Goal: Obtain resource: Download file/media

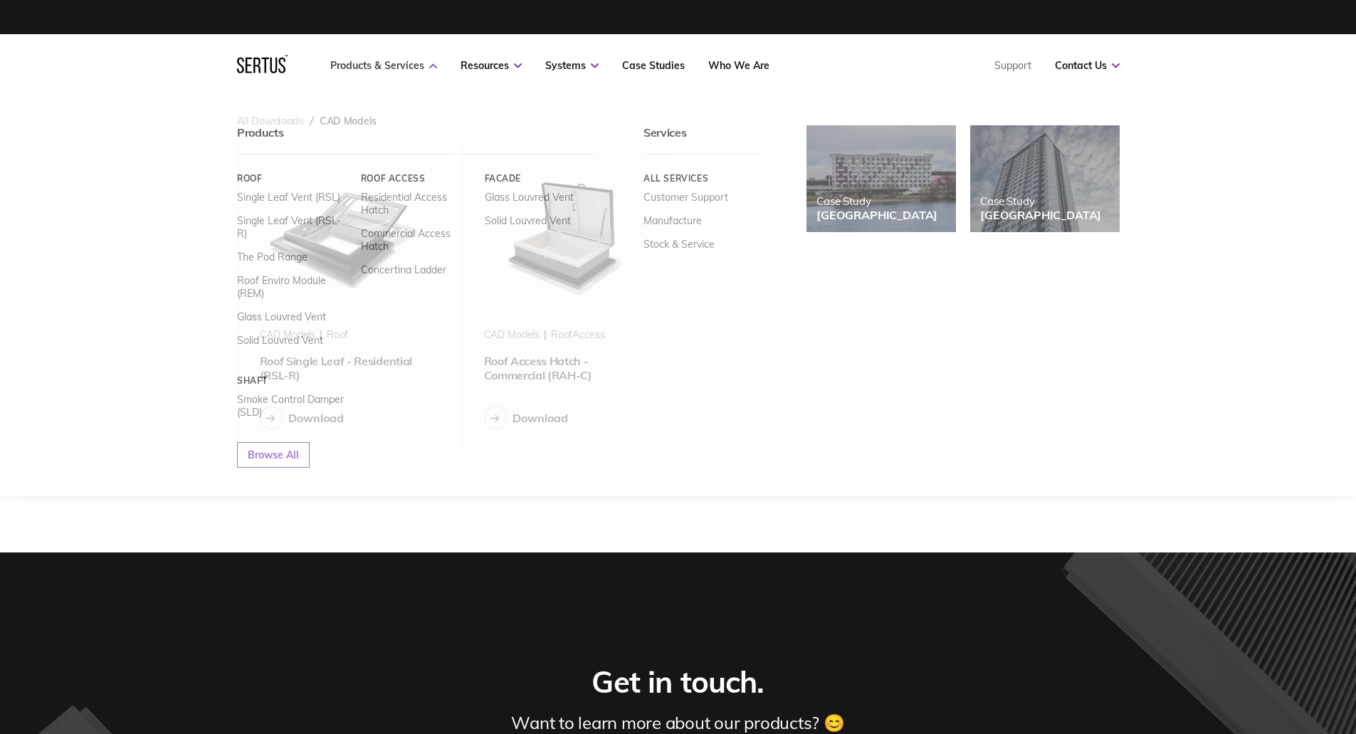
scroll to position [328, 905]
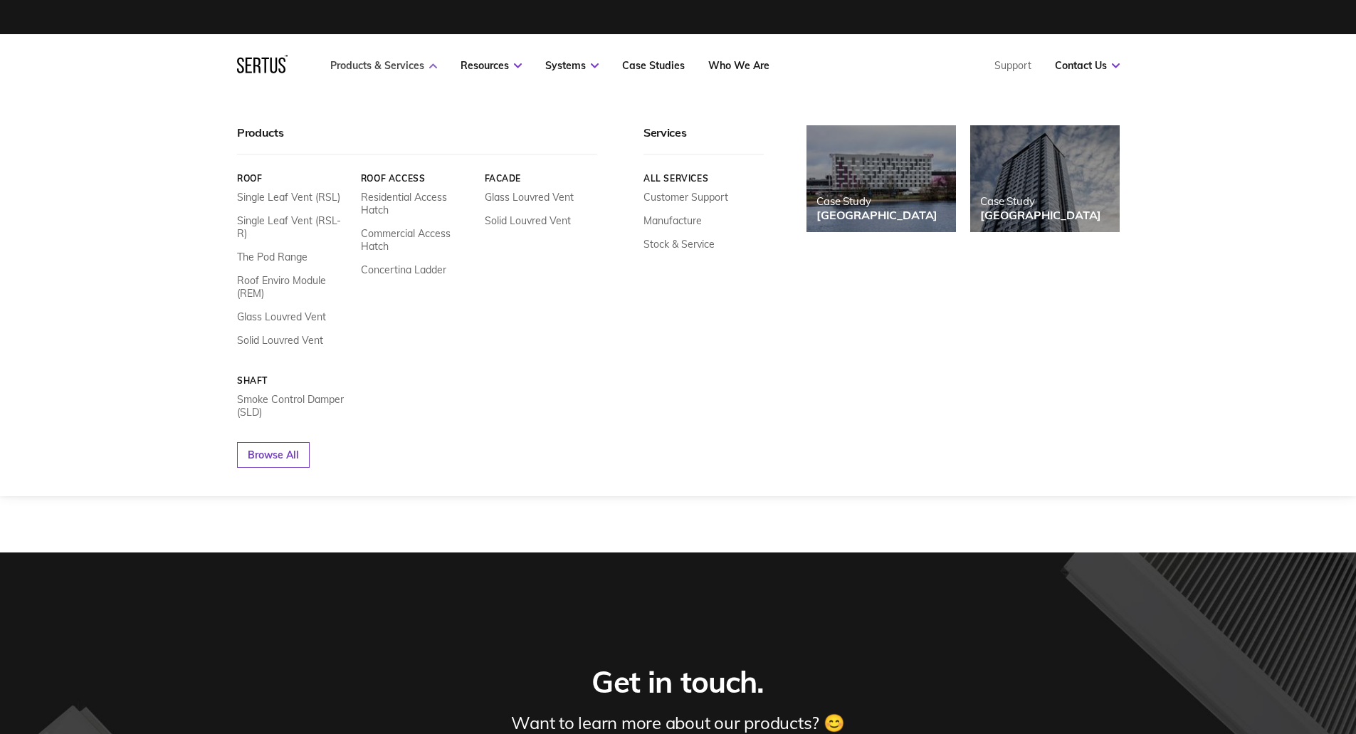
click at [394, 71] on link "Products & Services" at bounding box center [383, 65] width 107 height 13
click at [389, 205] on link "Residential Access Hatch" at bounding box center [416, 204] width 113 height 26
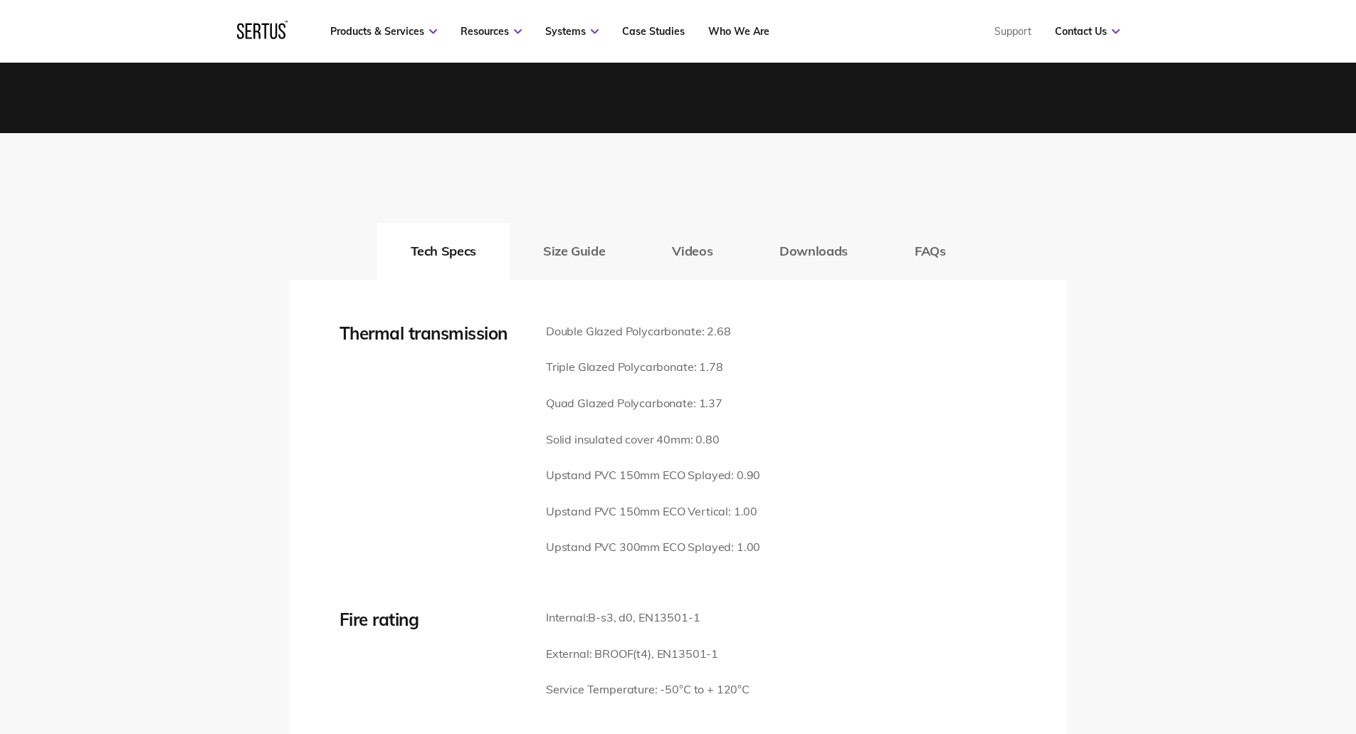
scroll to position [1923, 0]
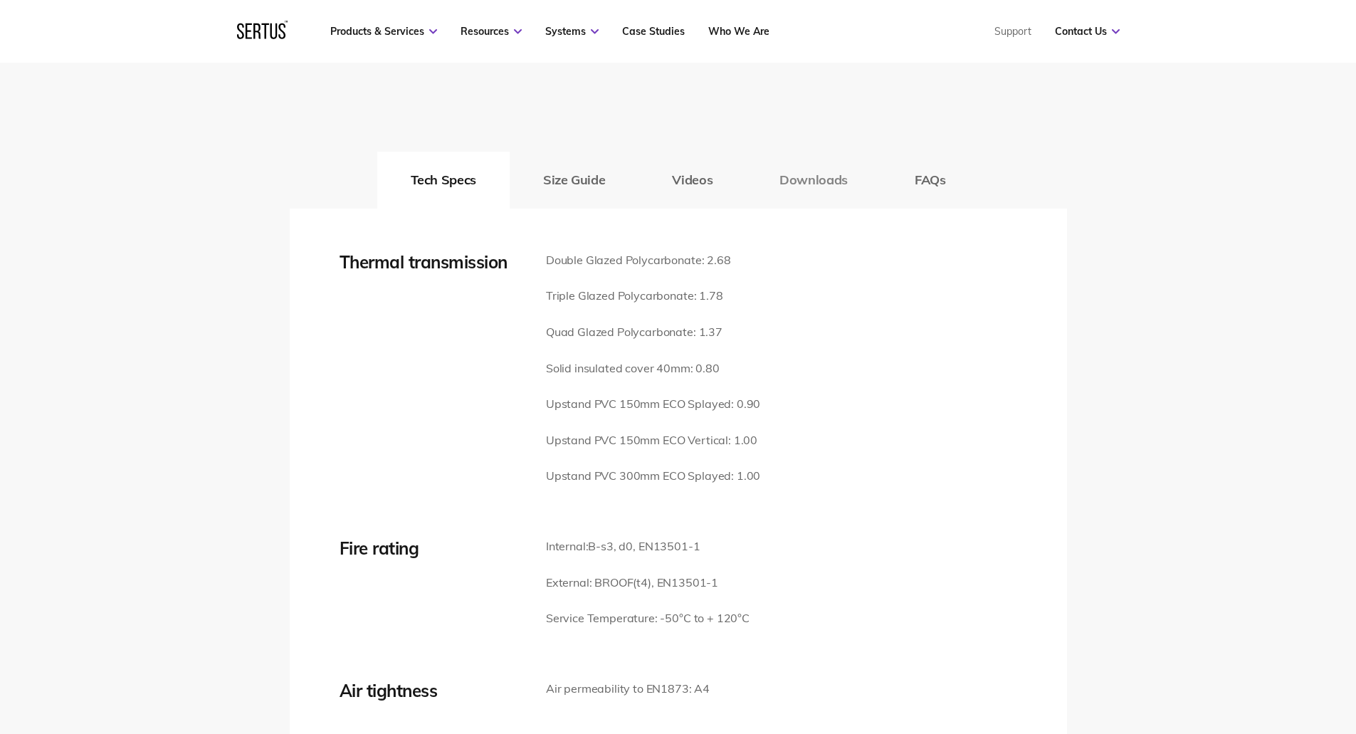
click at [798, 165] on button "Downloads" at bounding box center [813, 180] width 135 height 57
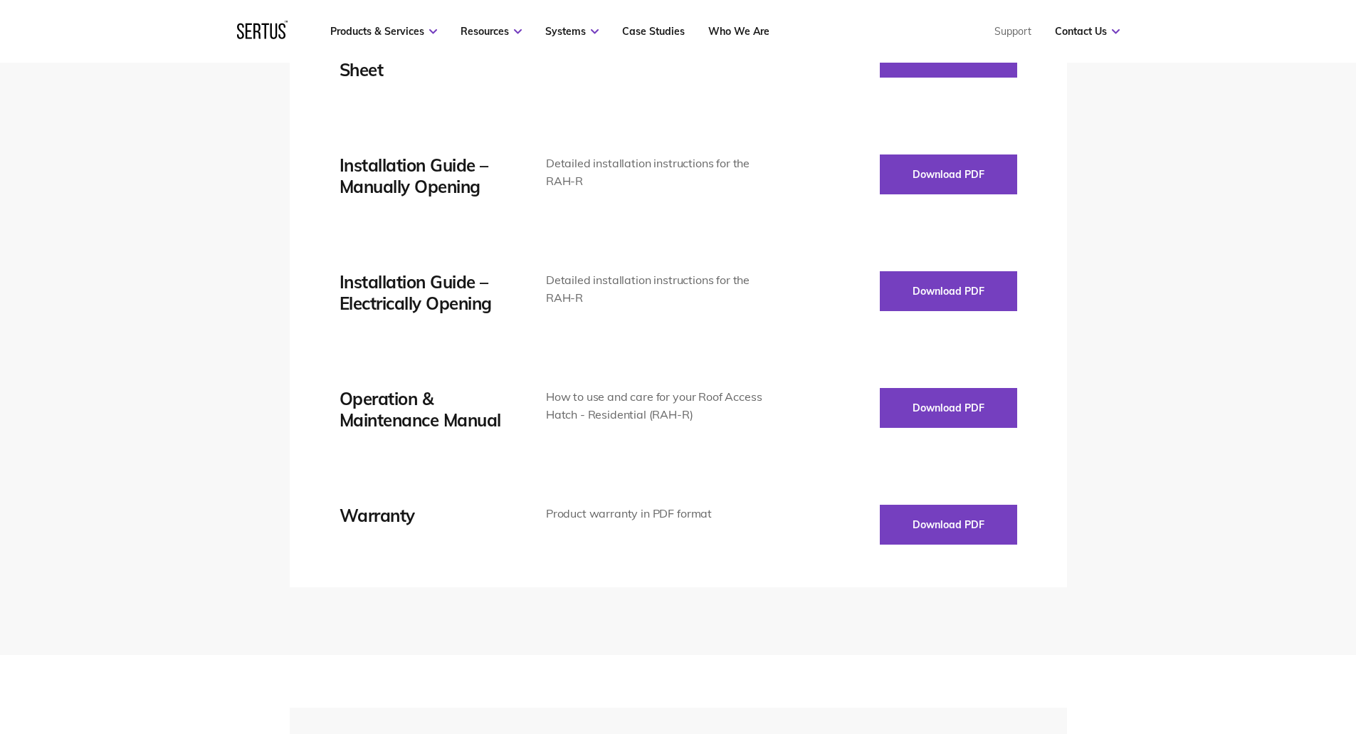
scroll to position [2065, 0]
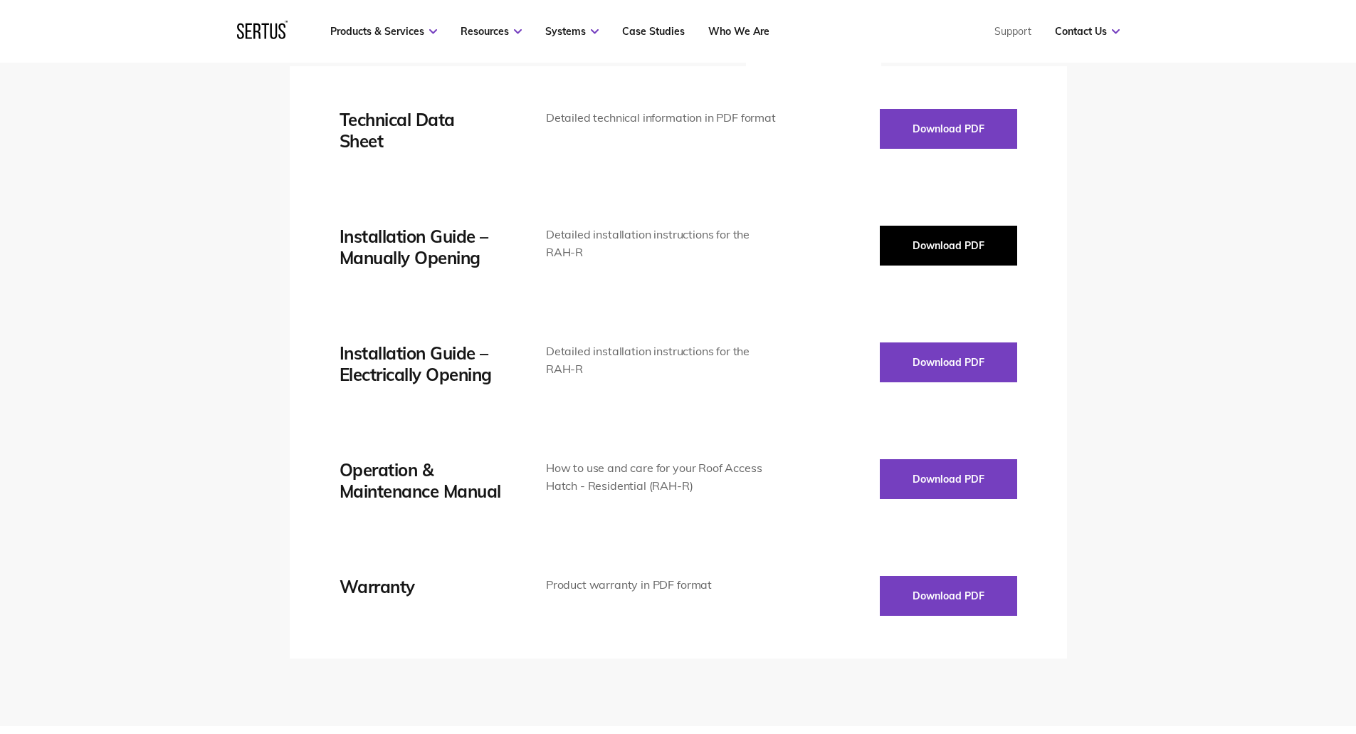
click at [937, 235] on button "Download PDF" at bounding box center [948, 246] width 137 height 40
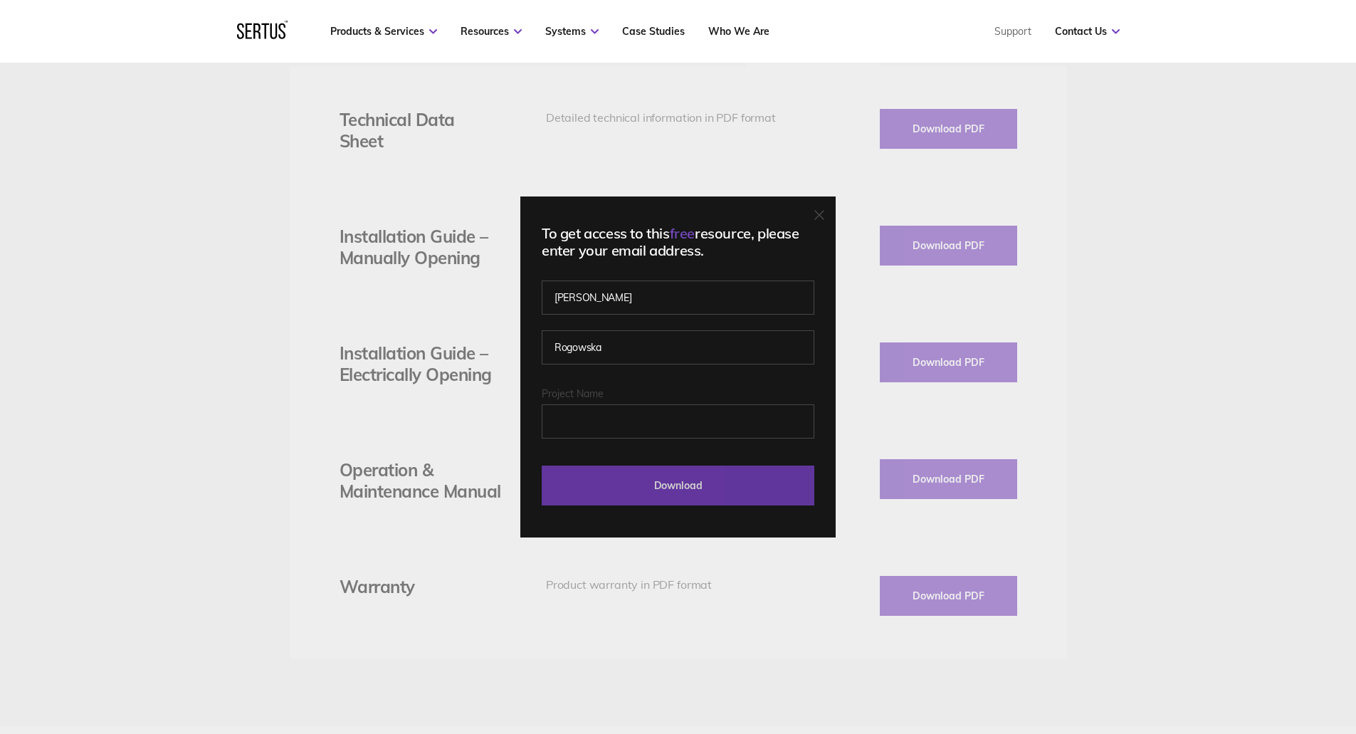
click at [710, 493] on input "Download" at bounding box center [678, 486] width 273 height 40
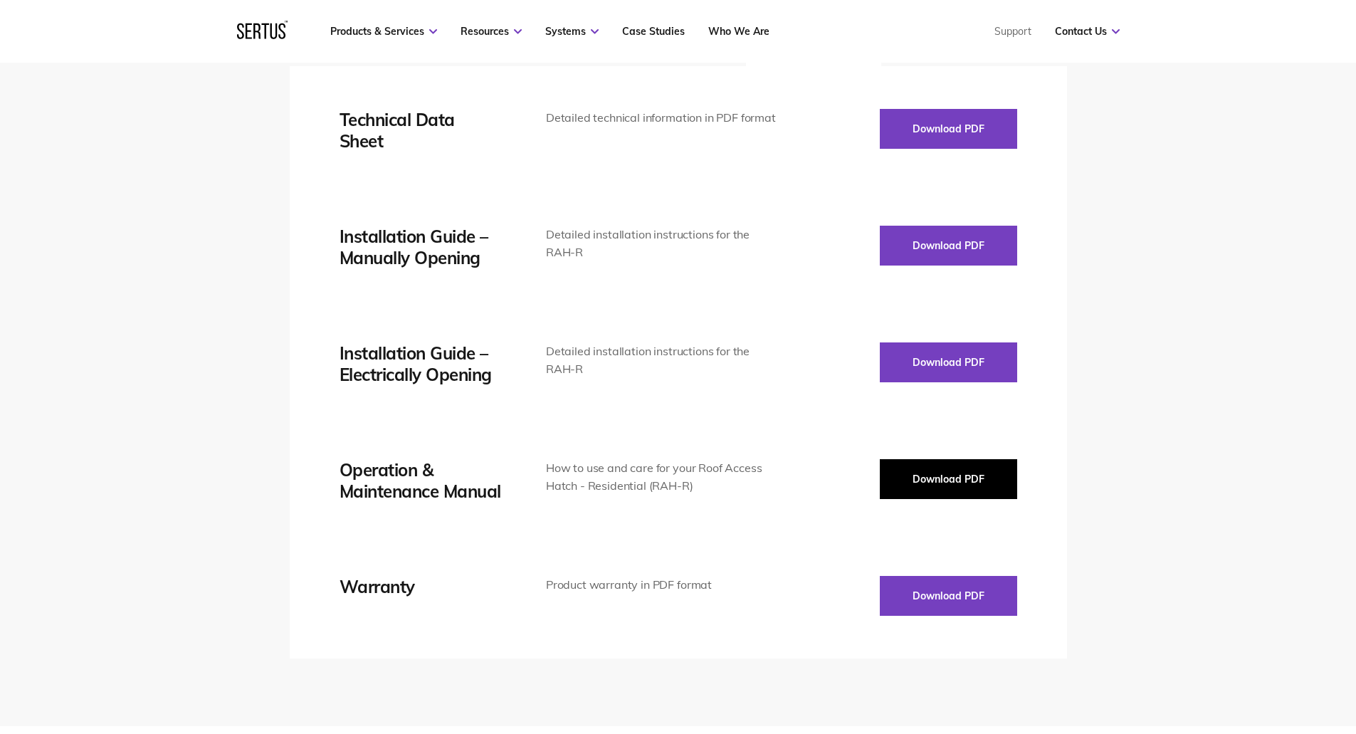
click at [933, 463] on button "Download PDF" at bounding box center [948, 479] width 137 height 40
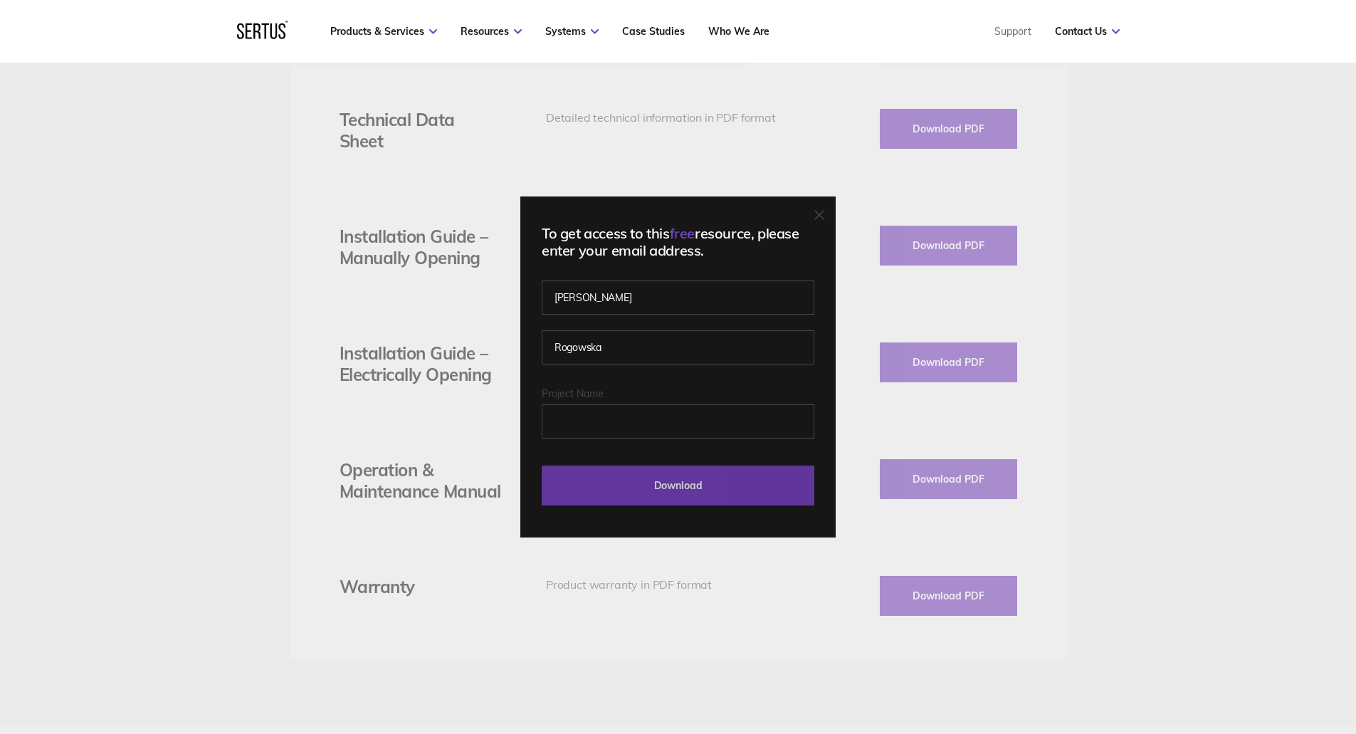
click at [610, 476] on input "Download" at bounding box center [678, 486] width 273 height 40
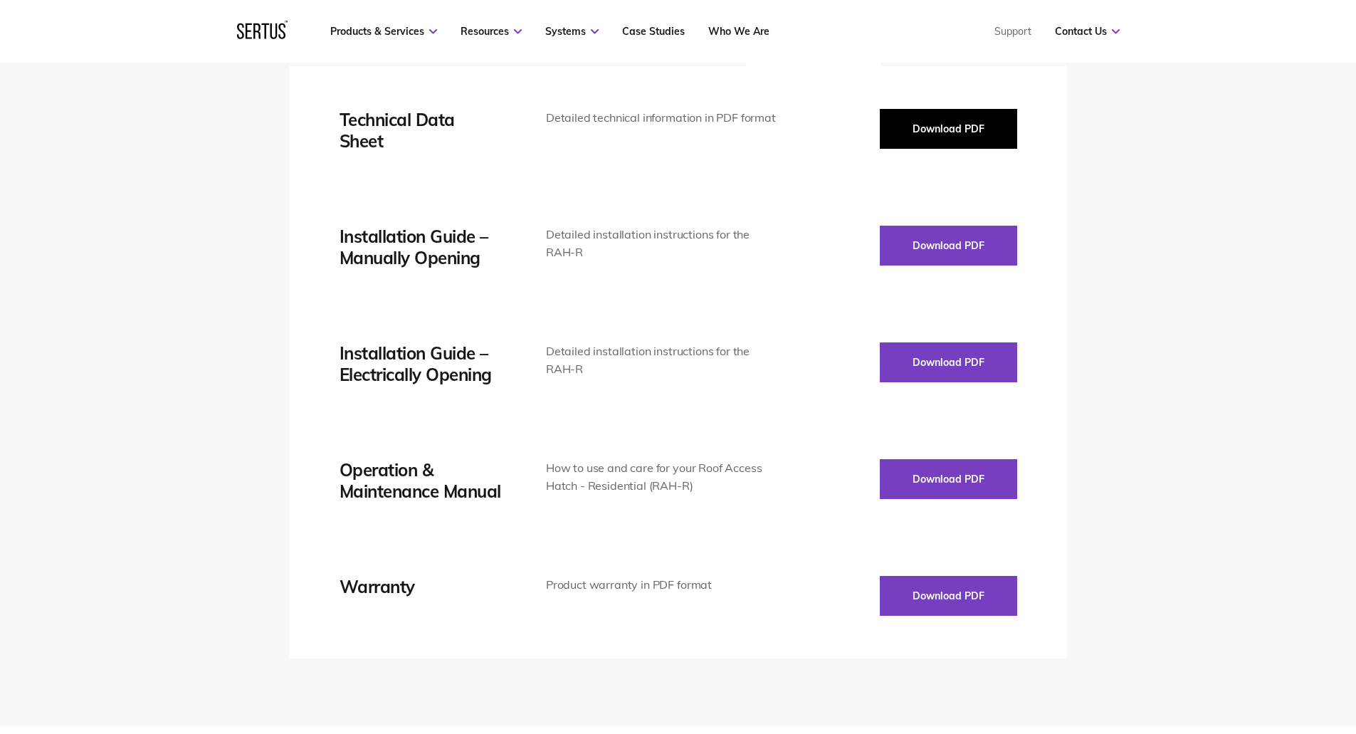
click at [958, 118] on button "Download PDF" at bounding box center [948, 129] width 137 height 40
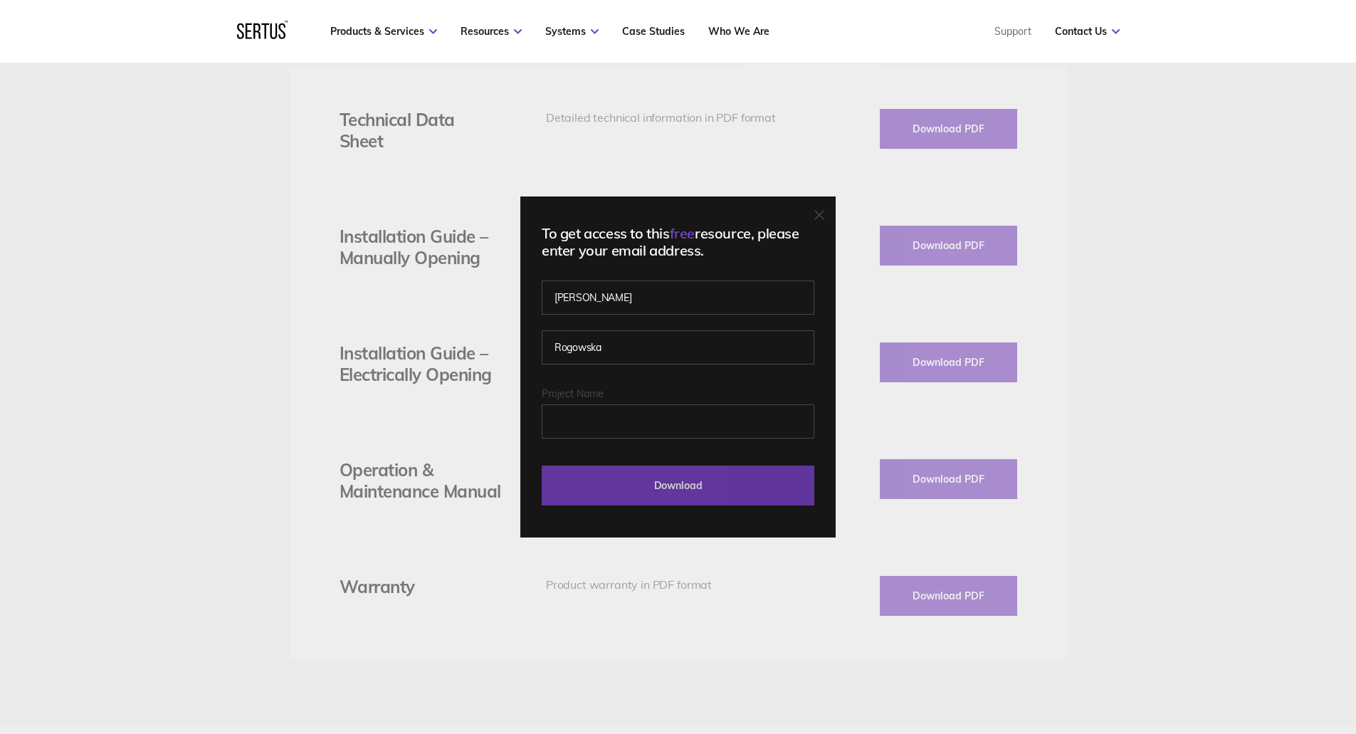
click at [737, 488] on input "Download" at bounding box center [678, 486] width 273 height 40
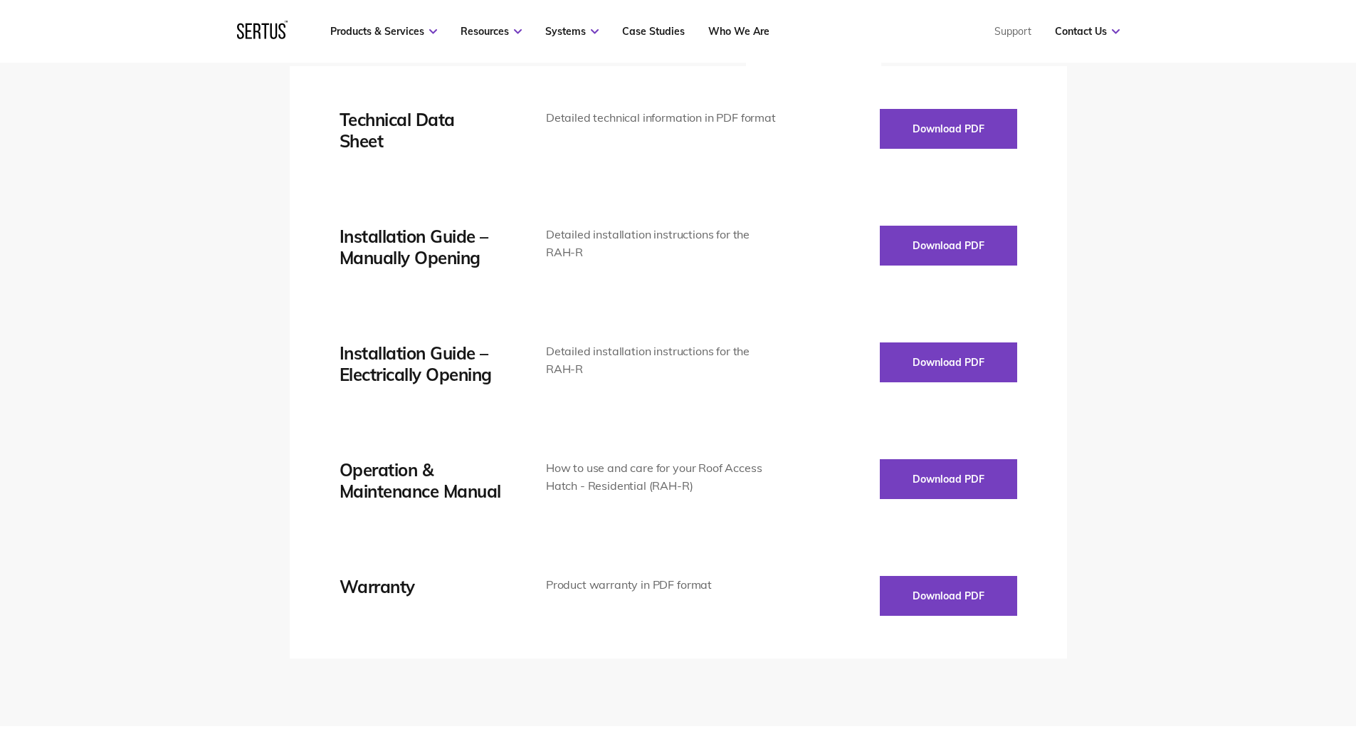
scroll to position [1994, 0]
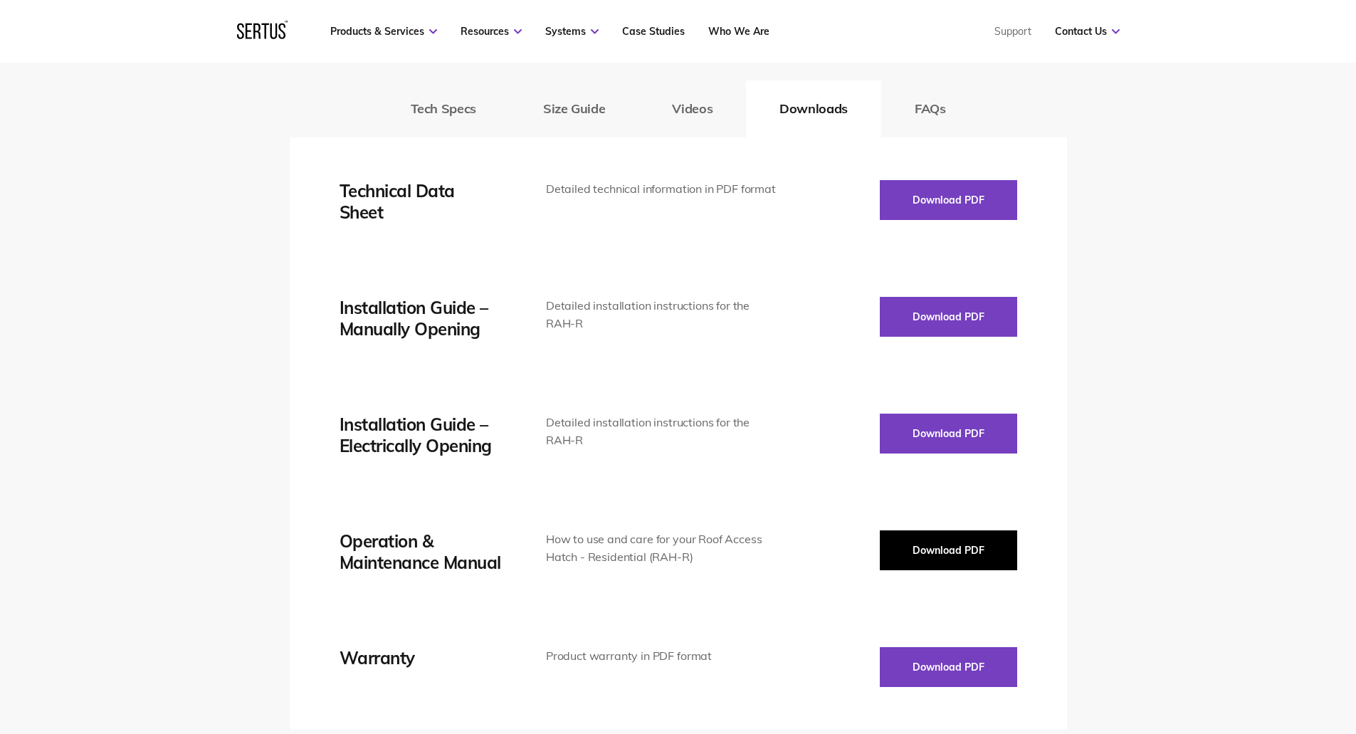
click at [948, 543] on button "Download PDF" at bounding box center [948, 550] width 137 height 40
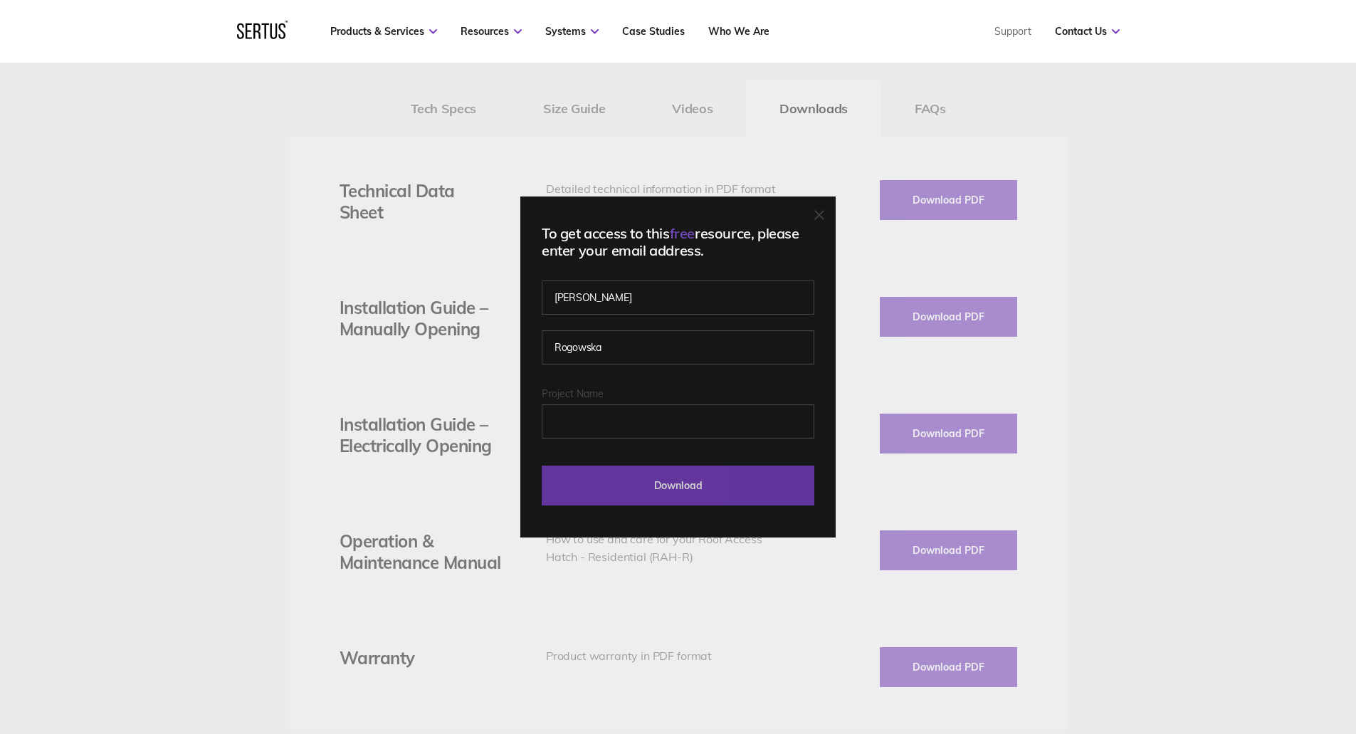
click at [696, 472] on input "Download" at bounding box center [678, 486] width 273 height 40
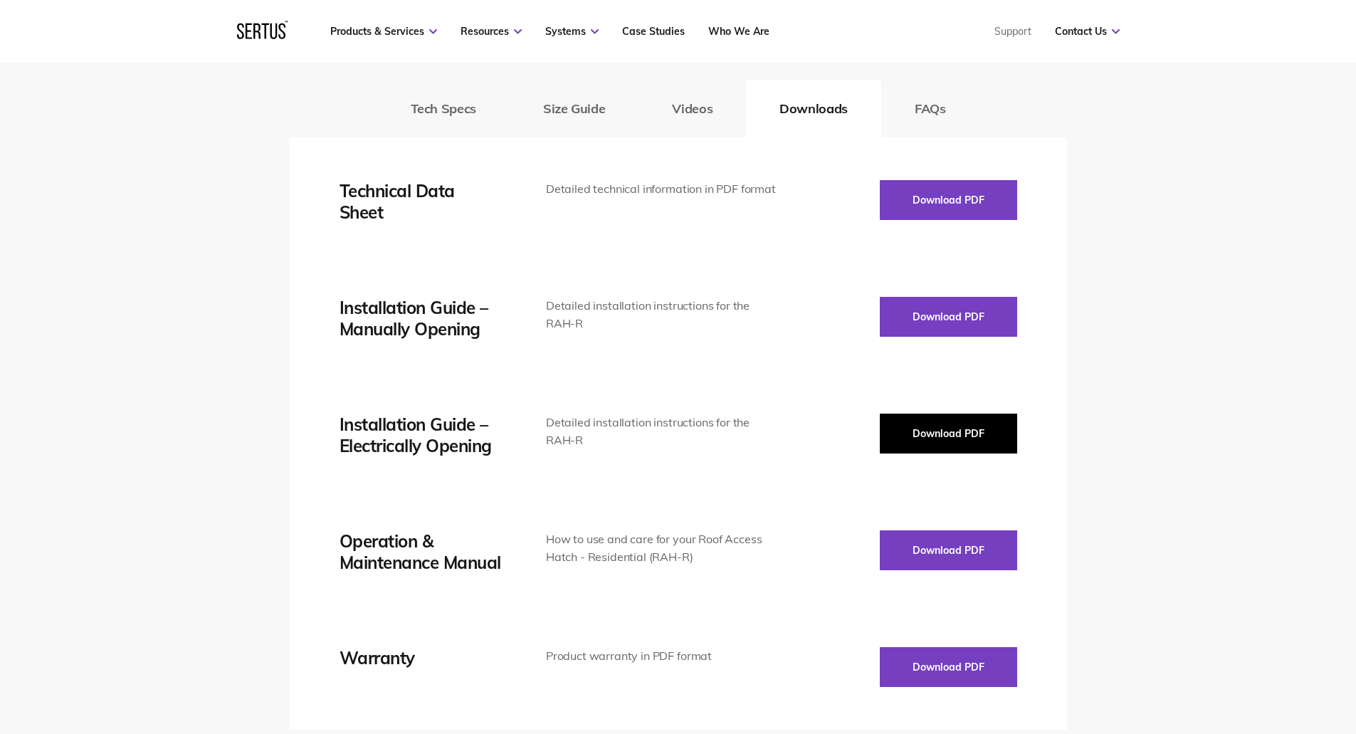
click at [964, 414] on button "Download PDF" at bounding box center [948, 434] width 137 height 40
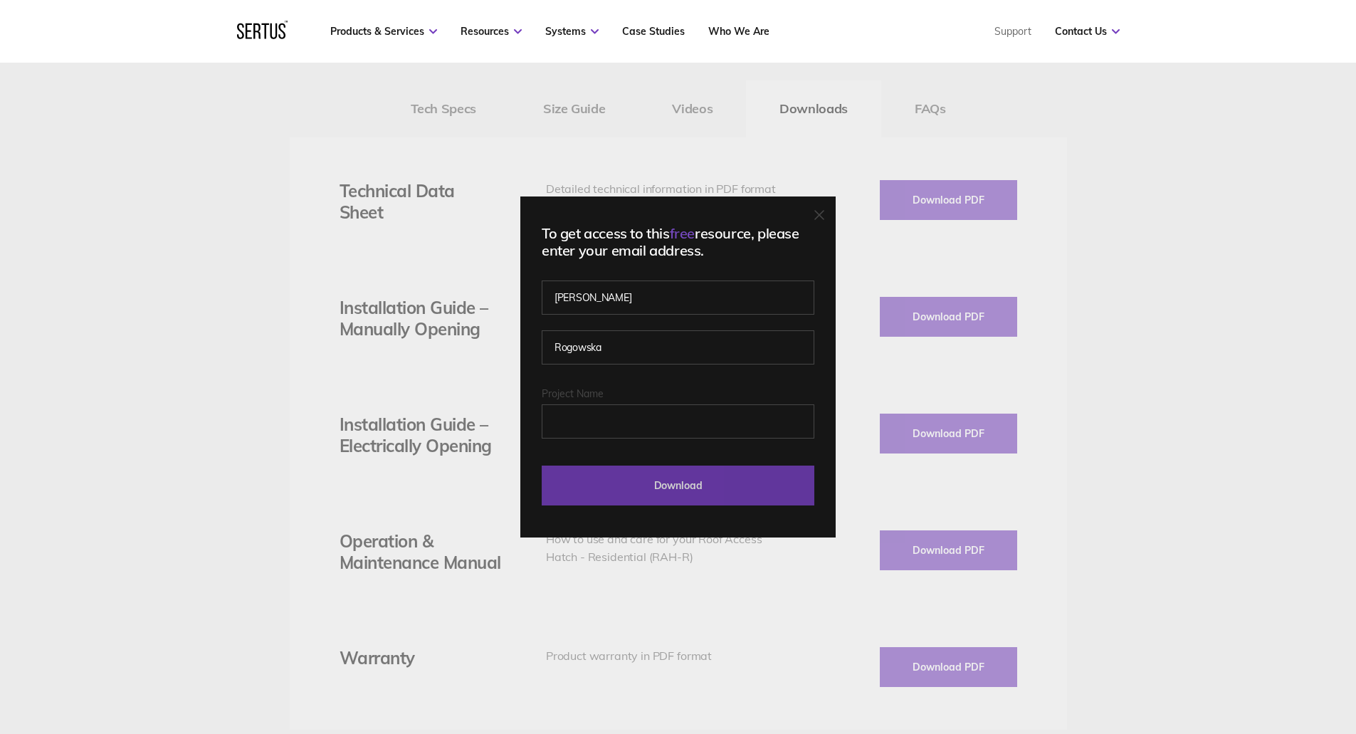
click at [689, 476] on input "Download" at bounding box center [678, 486] width 273 height 40
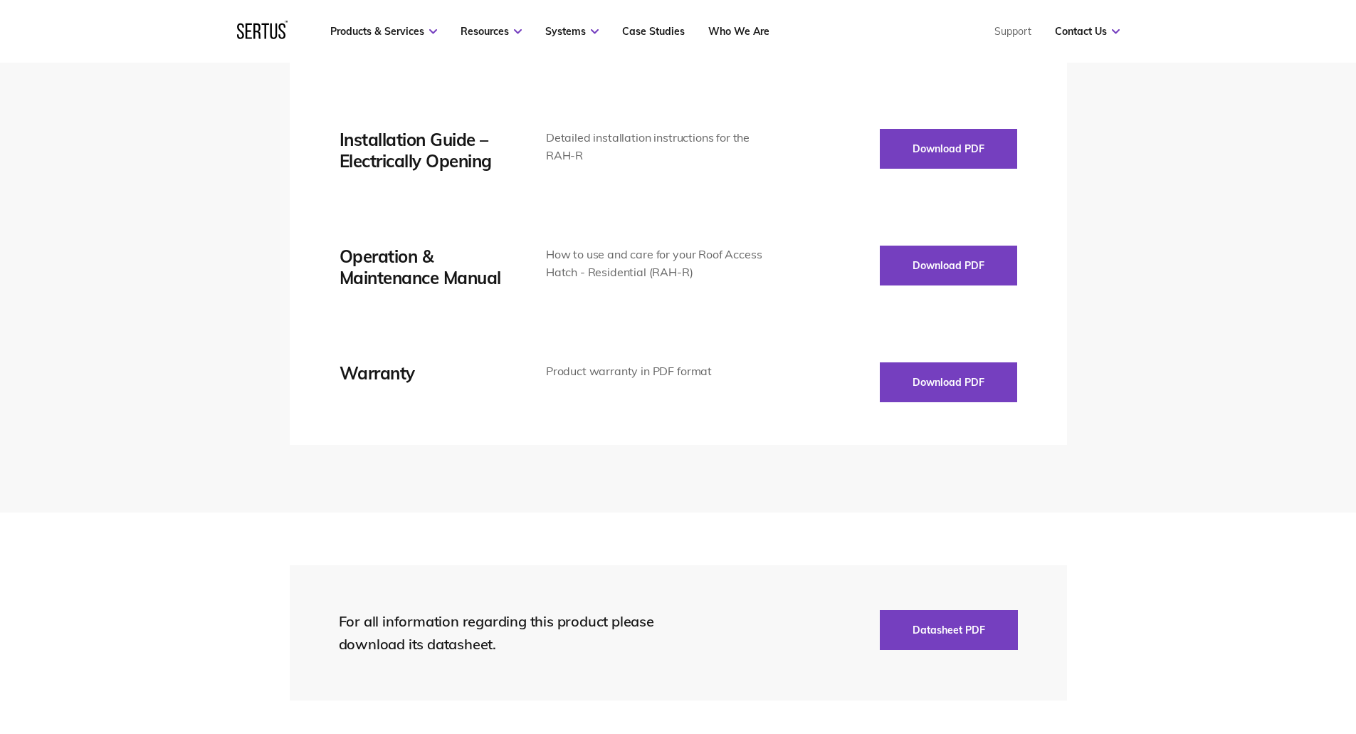
scroll to position [2065, 0]
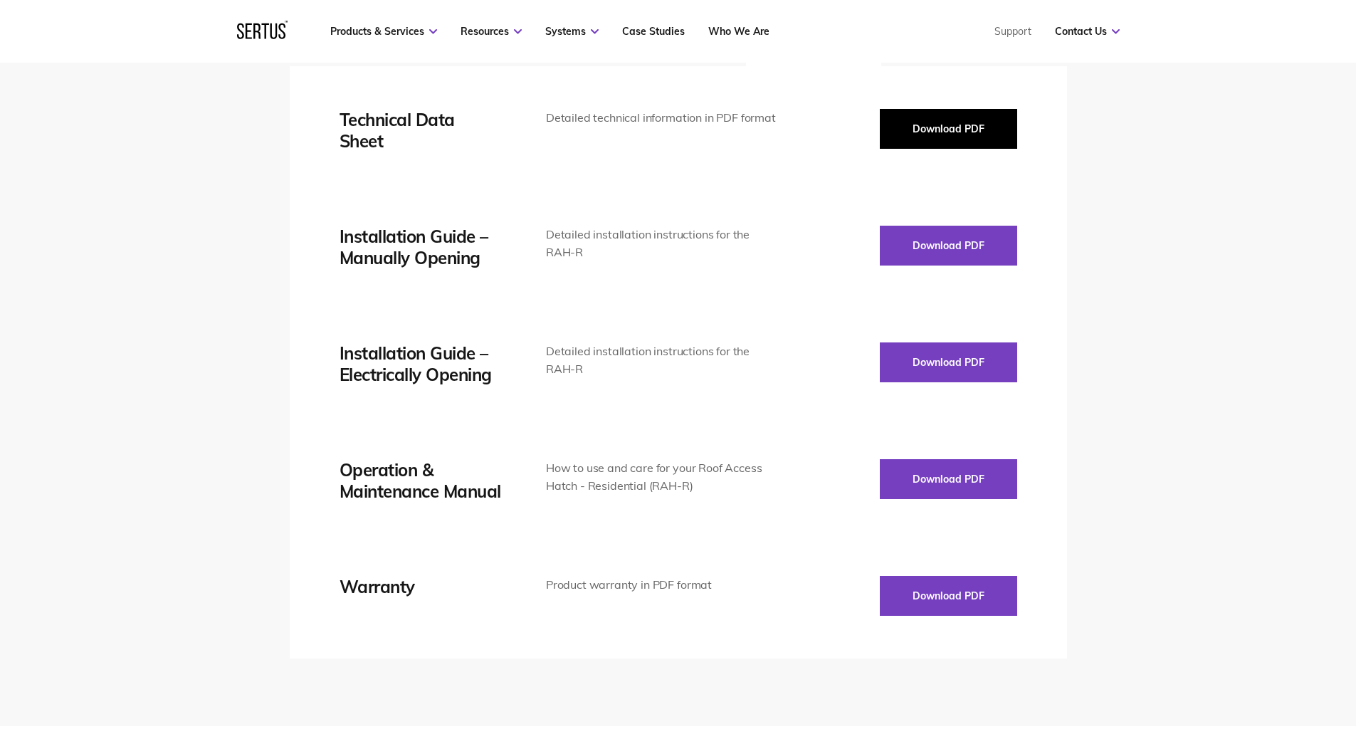
click at [903, 110] on button "Download PDF" at bounding box center [948, 129] width 137 height 40
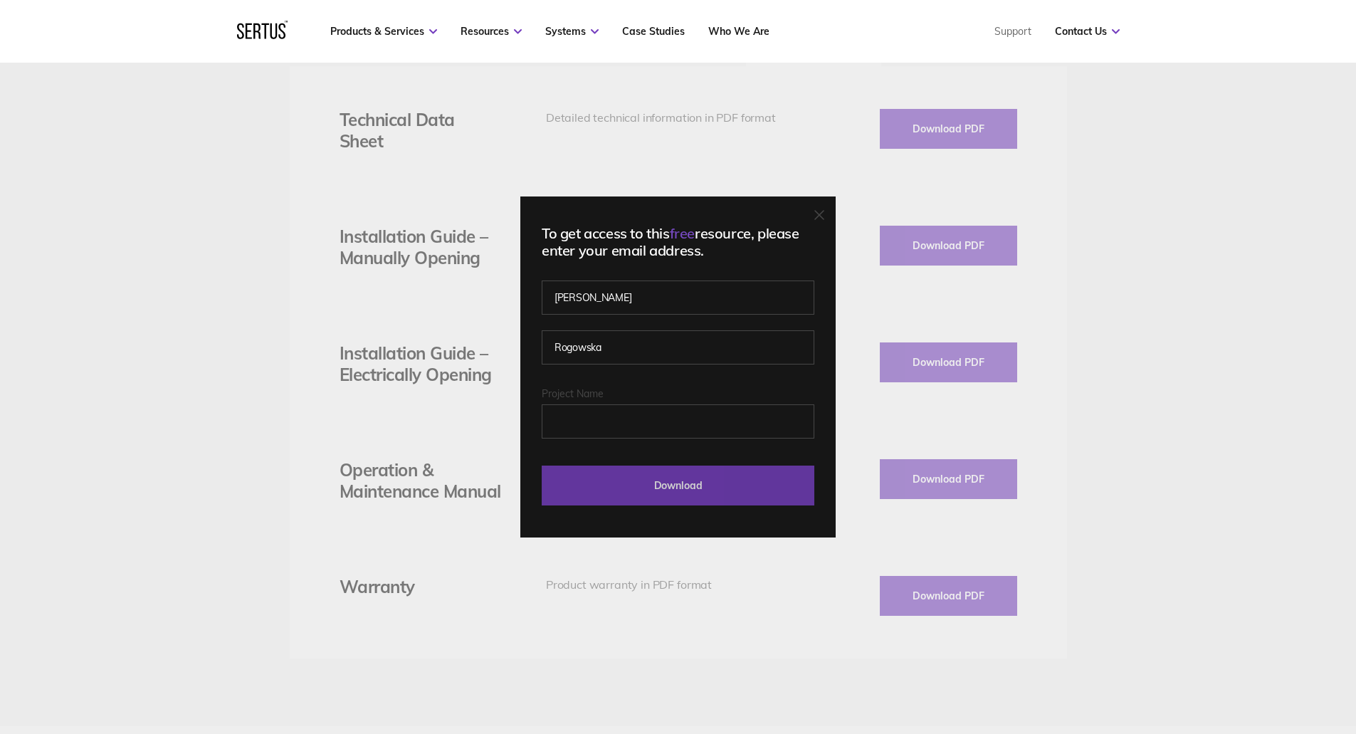
click at [707, 505] on input "Download" at bounding box center [678, 486] width 273 height 40
